Goal: Navigation & Orientation: Understand site structure

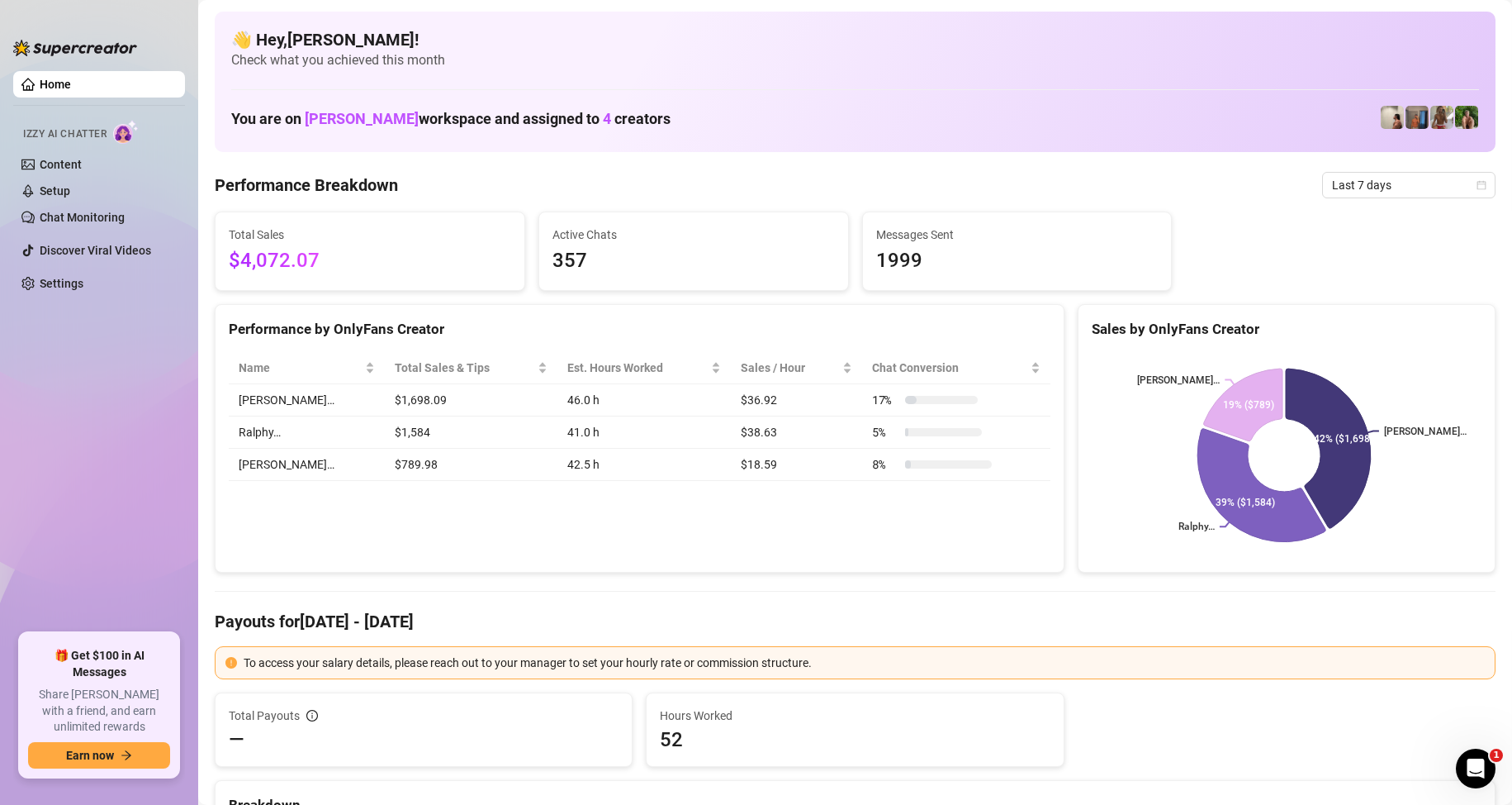
drag, startPoint x: 133, startPoint y: 440, endPoint x: 105, endPoint y: 310, distance: 133.0
click at [104, 313] on ul "Home Izzy AI Chatter Content Setup Chat Monitoring Discover Viral Videos Settin…" at bounding box center [99, 345] width 172 height 561
drag, startPoint x: 108, startPoint y: 310, endPoint x: 240, endPoint y: 438, distance: 183.9
click at [68, 449] on ul "Home Izzy AI Chatter Content Setup Chat Monitoring Discover Viral Videos Settin…" at bounding box center [99, 345] width 172 height 561
click at [133, 426] on ul "Home Izzy AI Chatter Content Setup Chat Monitoring Discover Viral Videos Settin…" at bounding box center [99, 345] width 172 height 561
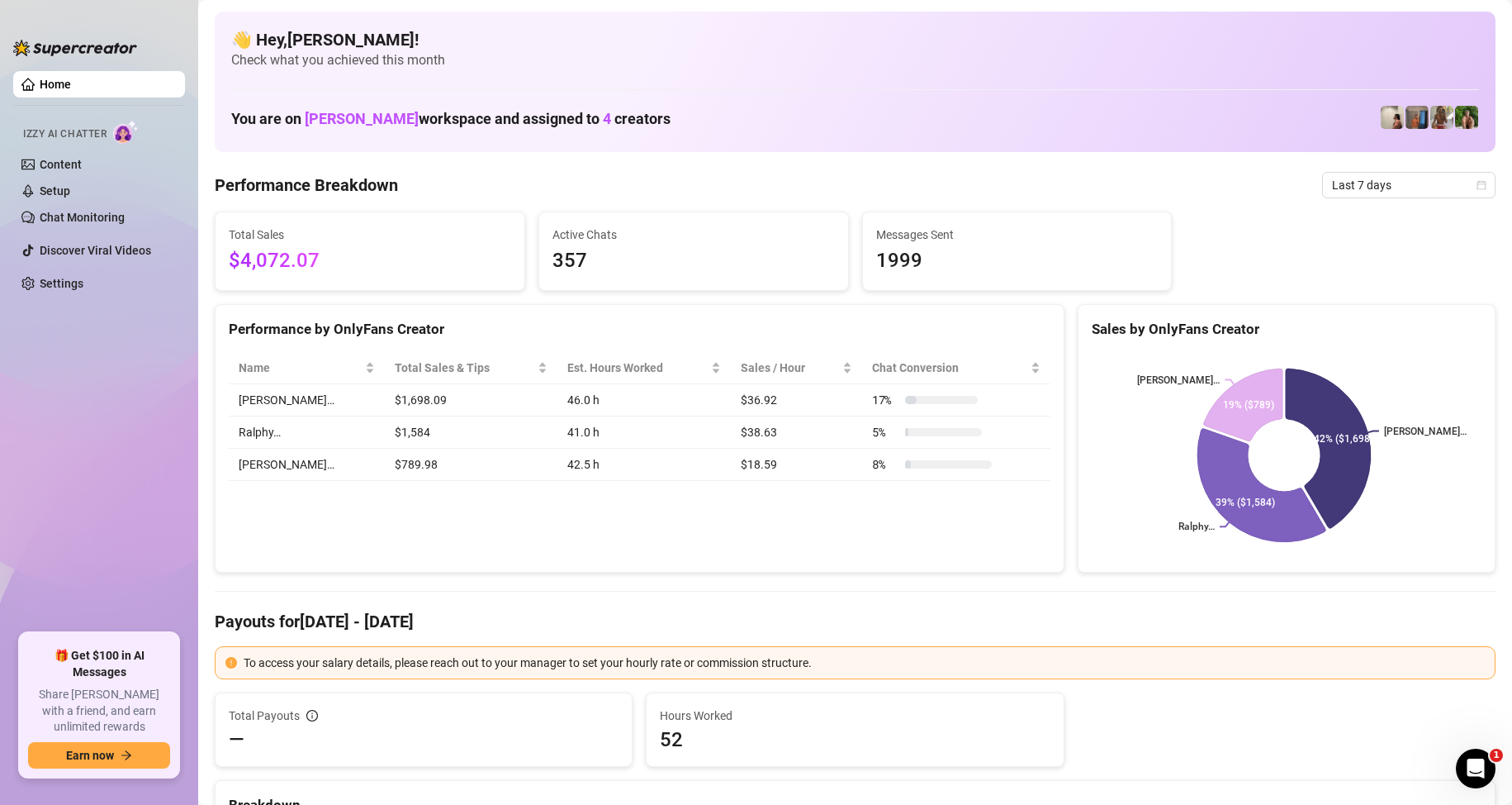
drag, startPoint x: 670, startPoint y: 605, endPoint x: 678, endPoint y: 601, distance: 8.9
drag, startPoint x: 107, startPoint y: 375, endPoint x: 23, endPoint y: 274, distance: 131.4
click at [106, 375] on ul "Home Izzy AI Chatter Content Setup Chat Monitoring Discover Viral Videos Settin…" at bounding box center [99, 345] width 172 height 561
